Goal: Check status: Check status

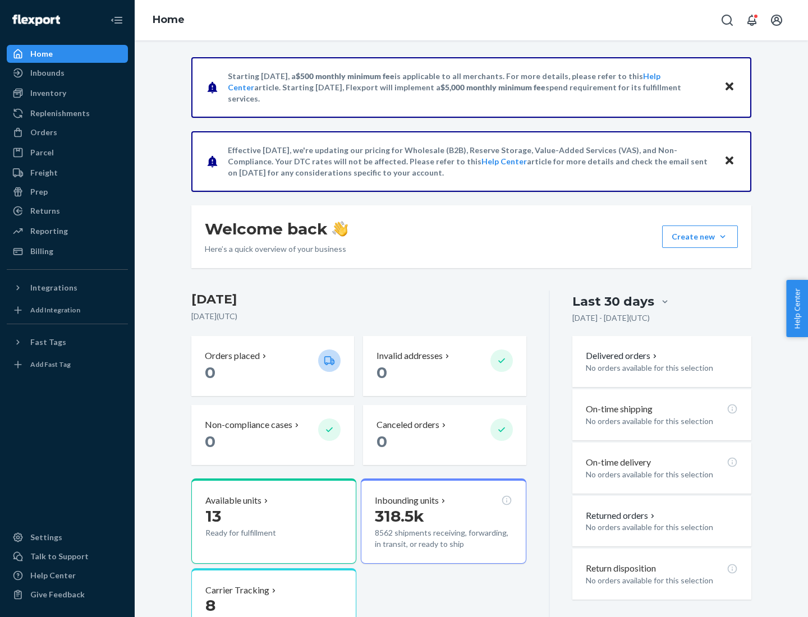
click at [723, 237] on button "Create new Create new inbound Create new order Create new product" at bounding box center [700, 237] width 76 height 22
click at [47, 73] on div "Inbounds" at bounding box center [47, 72] width 34 height 11
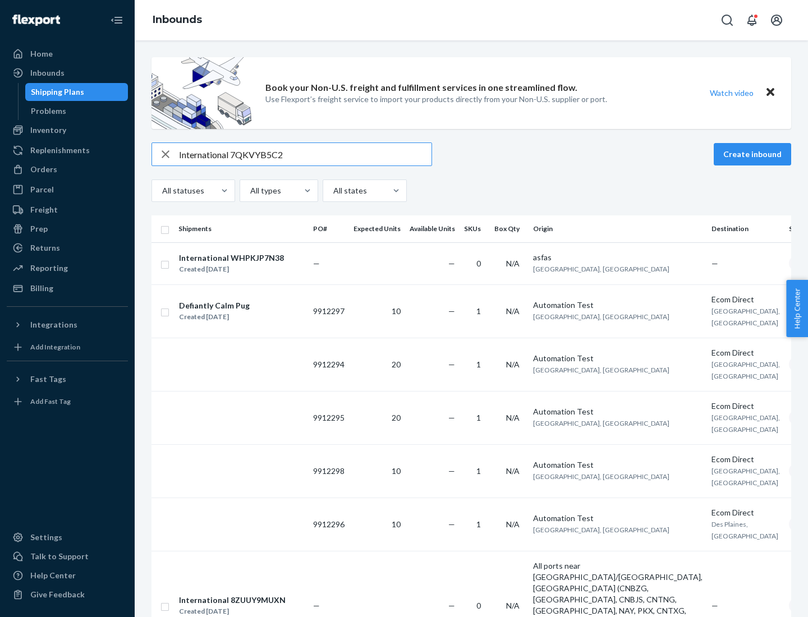
type input "International 7QKVYB5C29"
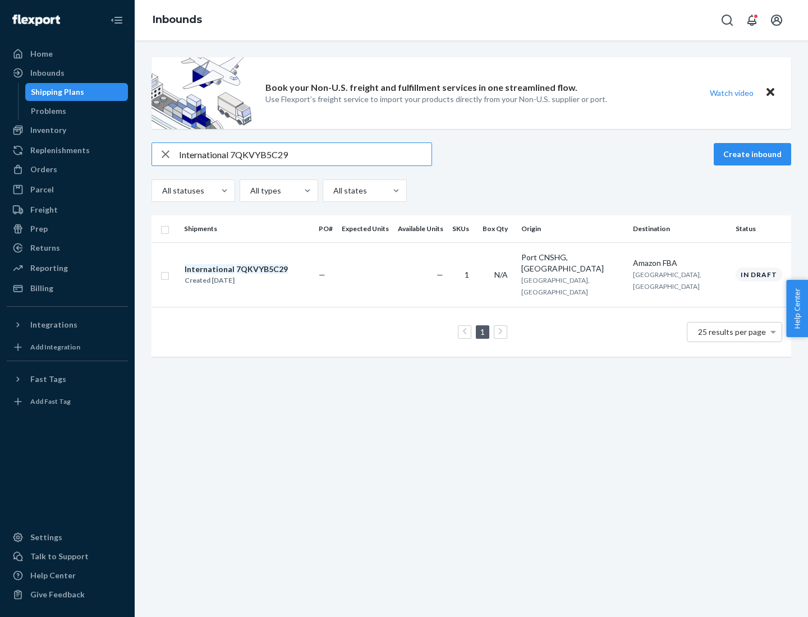
click at [255, 275] on div "Created [DATE]" at bounding box center [236, 280] width 103 height 11
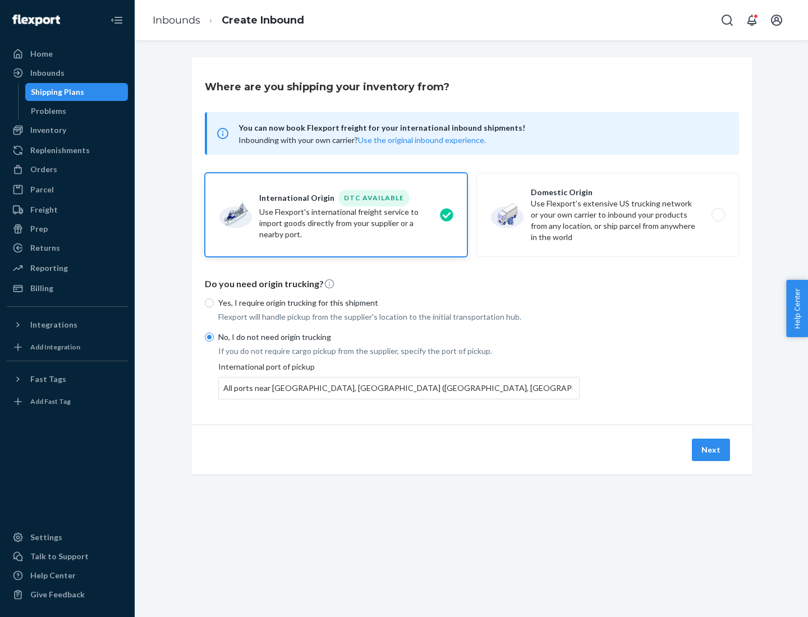
click at [711, 449] on button "Next" at bounding box center [711, 450] width 38 height 22
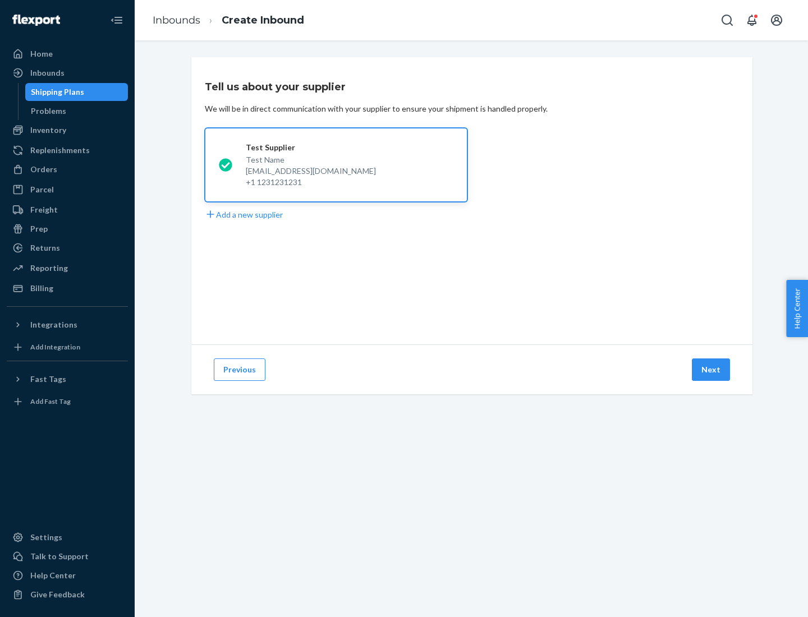
click at [711, 370] on button "Next" at bounding box center [711, 370] width 38 height 22
